Goal: Task Accomplishment & Management: Use online tool/utility

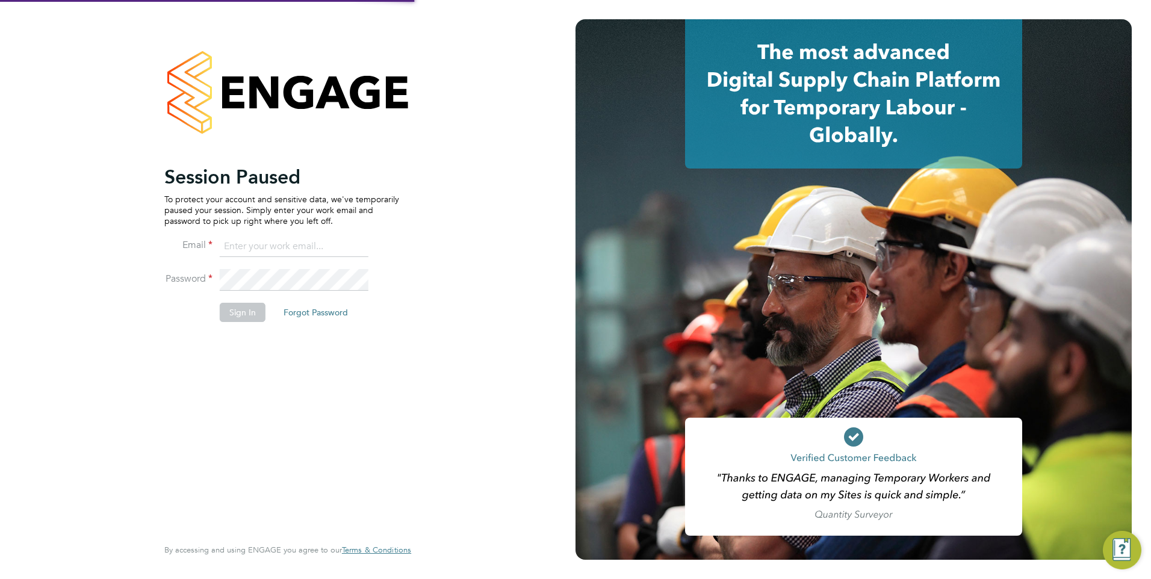
type input "[EMAIL_ADDRESS][DOMAIN_NAME]"
click at [272, 248] on input "[EMAIL_ADDRESS][DOMAIN_NAME]" at bounding box center [294, 247] width 149 height 22
click at [220, 314] on button "Sign In" at bounding box center [243, 312] width 46 height 19
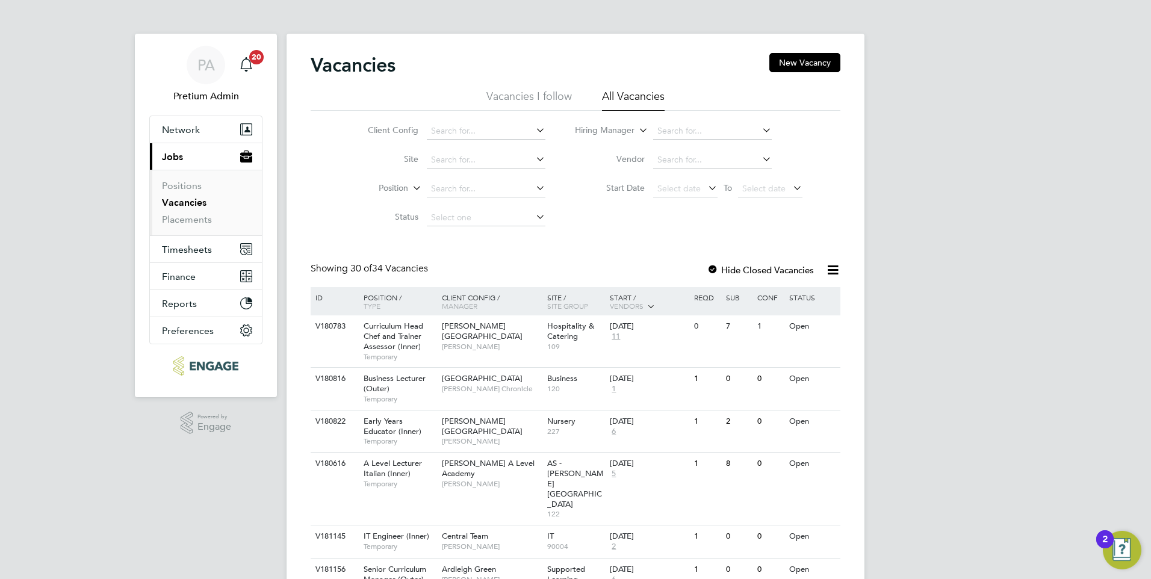
click at [837, 266] on icon at bounding box center [833, 270] width 15 height 15
click at [755, 302] on li "Download Vacancies Report" at bounding box center [778, 298] width 122 height 17
